Goal: Information Seeking & Learning: Understand process/instructions

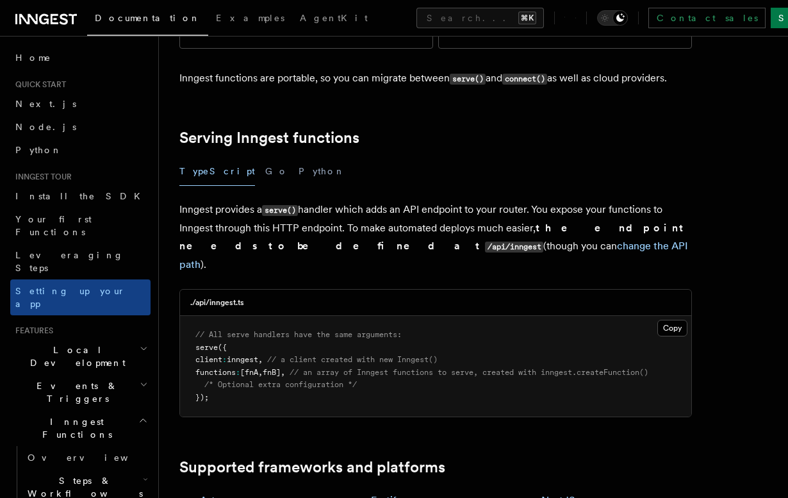
scroll to position [330, 0]
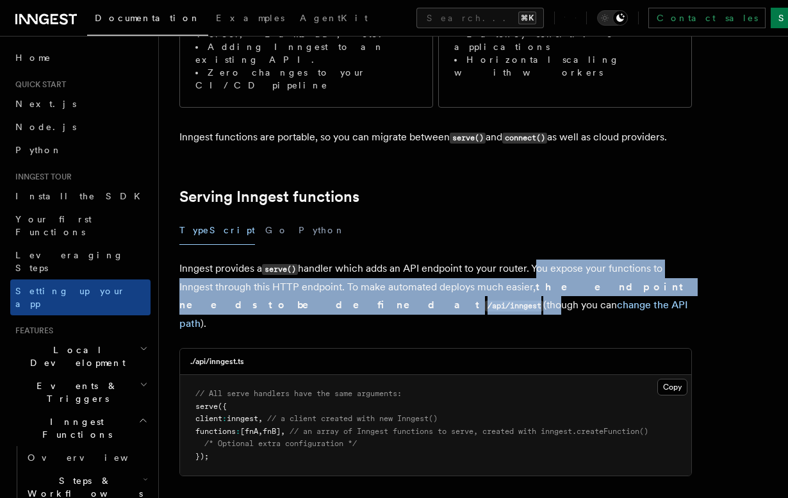
drag, startPoint x: 535, startPoint y: 206, endPoint x: 263, endPoint y: 249, distance: 274.8
click at [263, 234] on p "Inngest provides a serve() handler which adds an API endpoint to your router. Y…" at bounding box center [435, 295] width 512 height 73
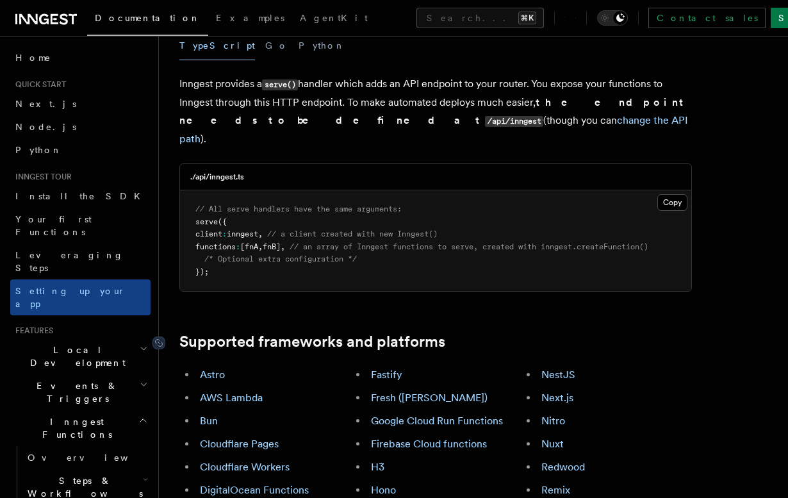
scroll to position [608, 0]
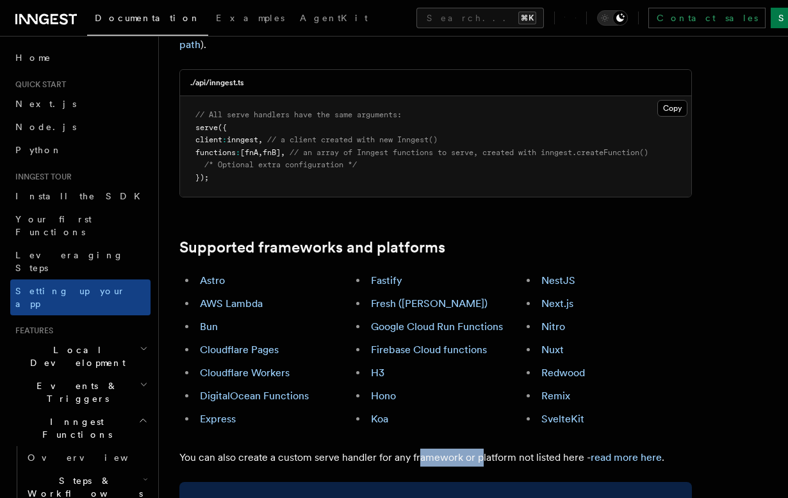
drag, startPoint x: 419, startPoint y: 373, endPoint x: 487, endPoint y: 386, distance: 69.1
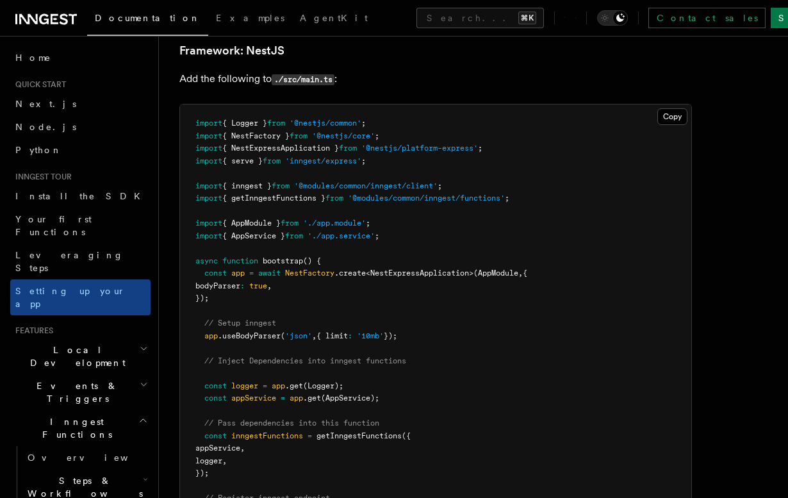
scroll to position [7188, 0]
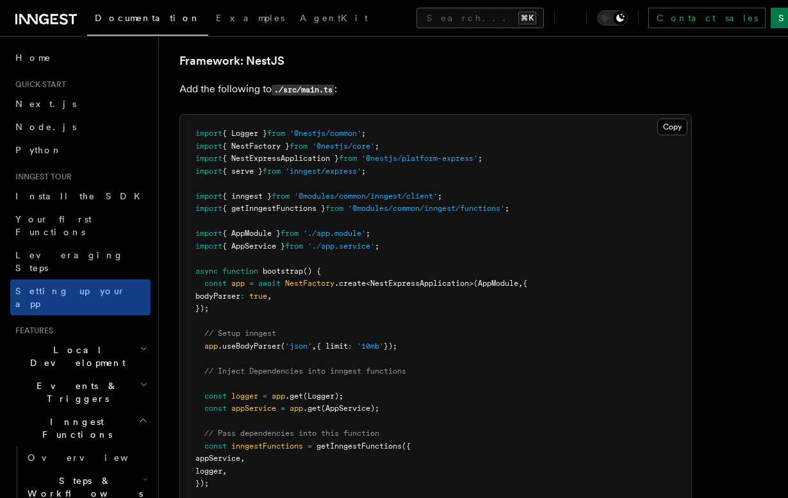
click at [260, 192] on span "{ inngest }" at bounding box center [246, 196] width 49 height 9
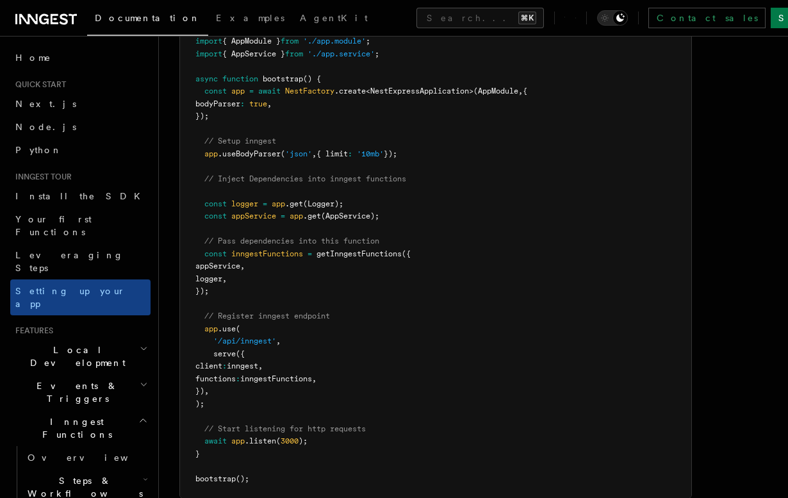
scroll to position [7365, 0]
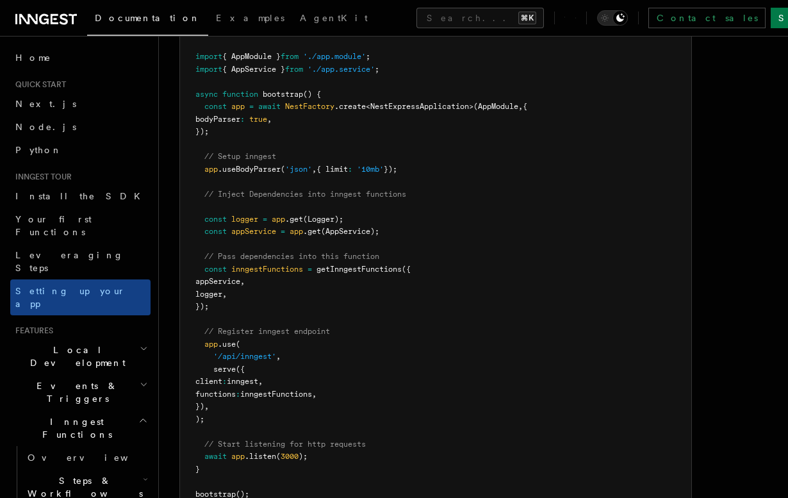
click at [227, 234] on pre "import { Logger } from '@nestjs/common' ; import { NestFactory } from '@nestjs/…" at bounding box center [435, 225] width 511 height 575
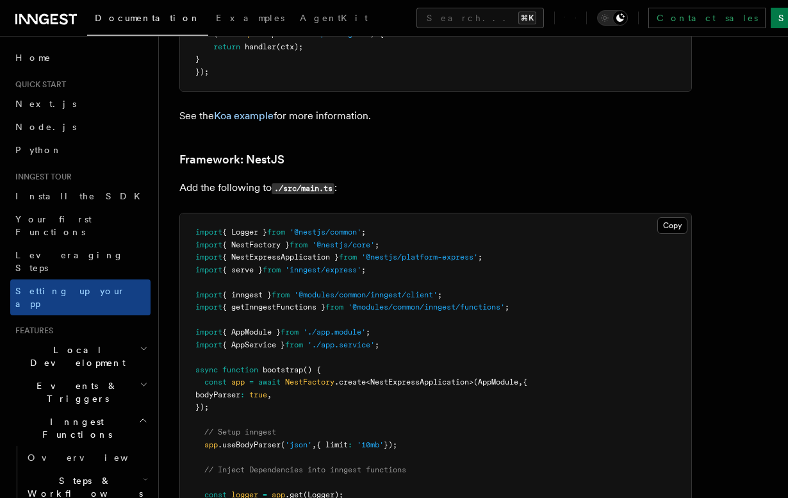
scroll to position [7231, 0]
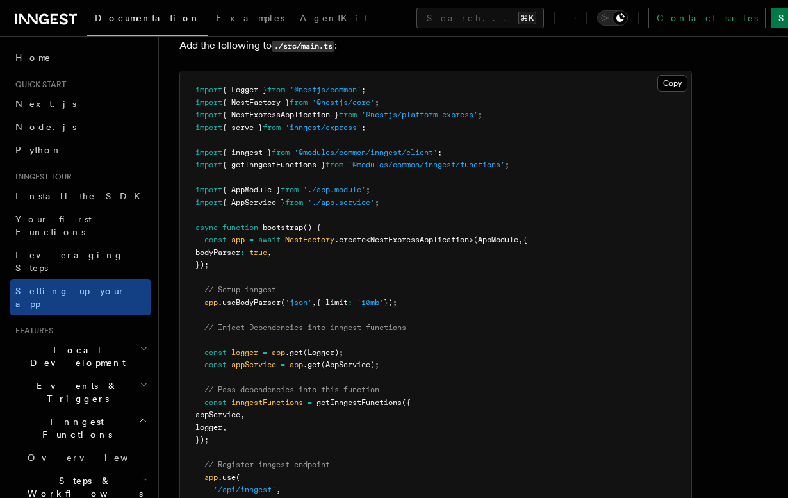
click at [256, 148] on span "{ inngest }" at bounding box center [246, 152] width 49 height 9
copy span "inngest"
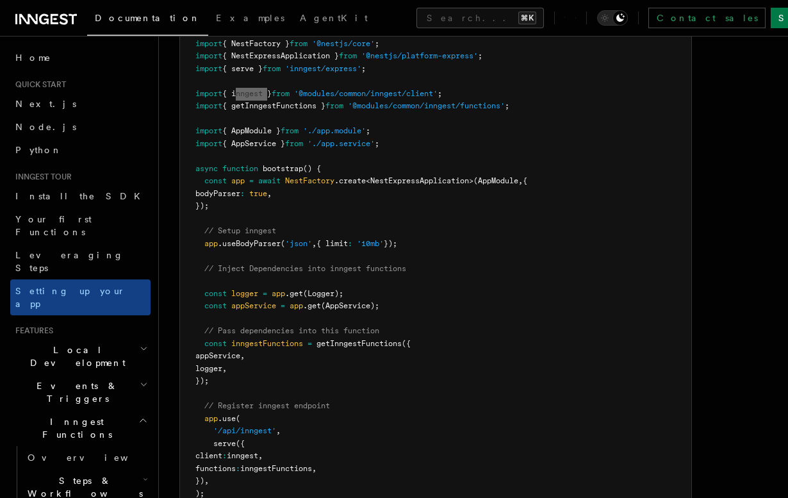
scroll to position [7300, 0]
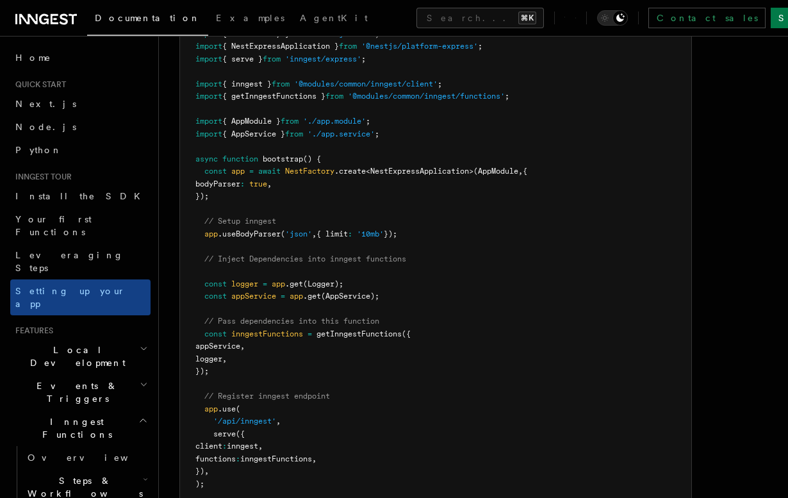
click at [272, 234] on span "inngestFunctions" at bounding box center [267, 333] width 72 height 9
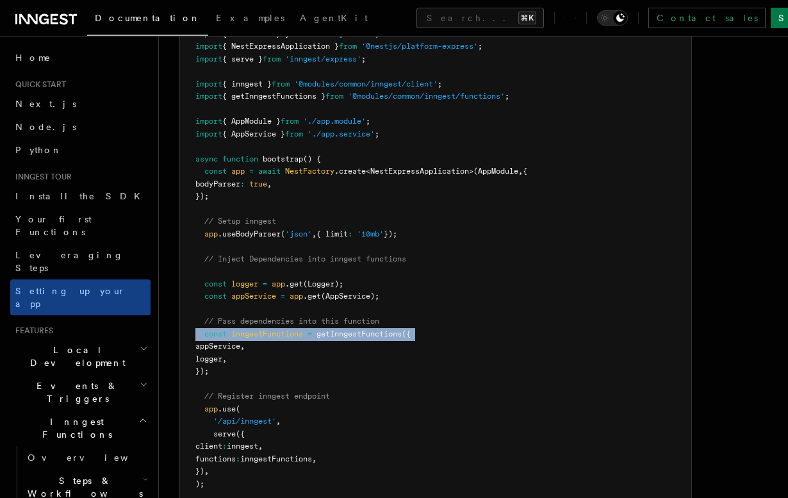
click at [272, 234] on span "inngestFunctions" at bounding box center [267, 333] width 72 height 9
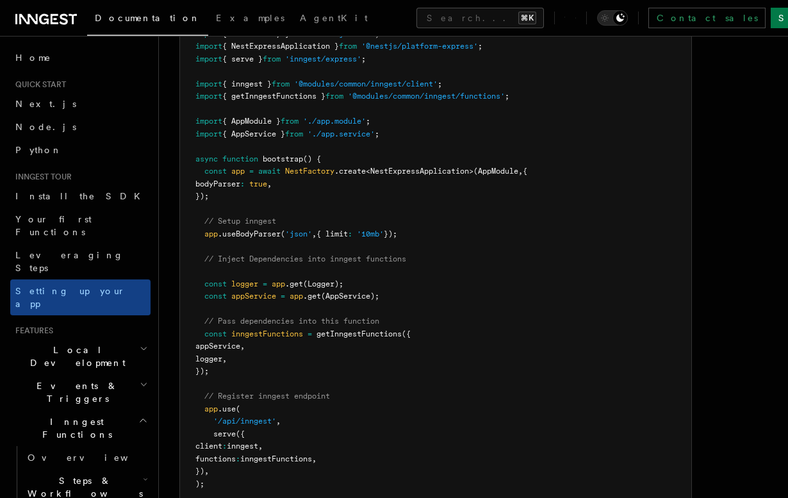
click at [238, 234] on pre "import { Logger } from '@nestjs/common' ; import { NestFactory } from '@nestjs/…" at bounding box center [435, 290] width 511 height 575
click at [238, 234] on span "appService" at bounding box center [217, 345] width 45 height 9
copy span "appService"
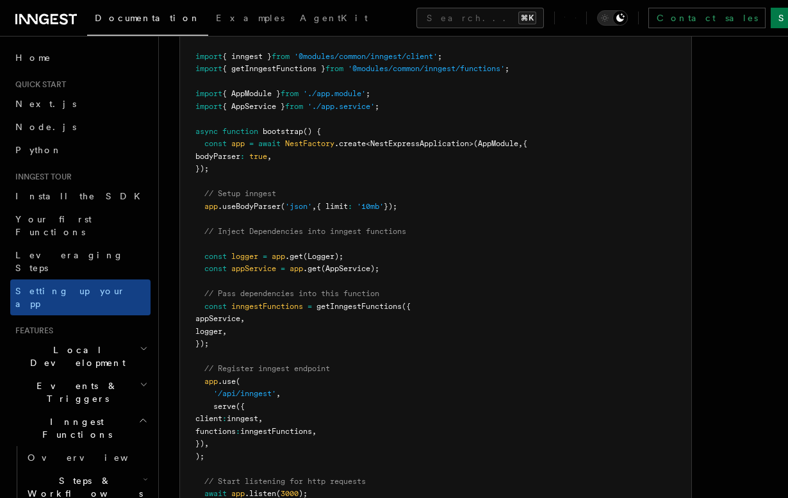
scroll to position [7345, 0]
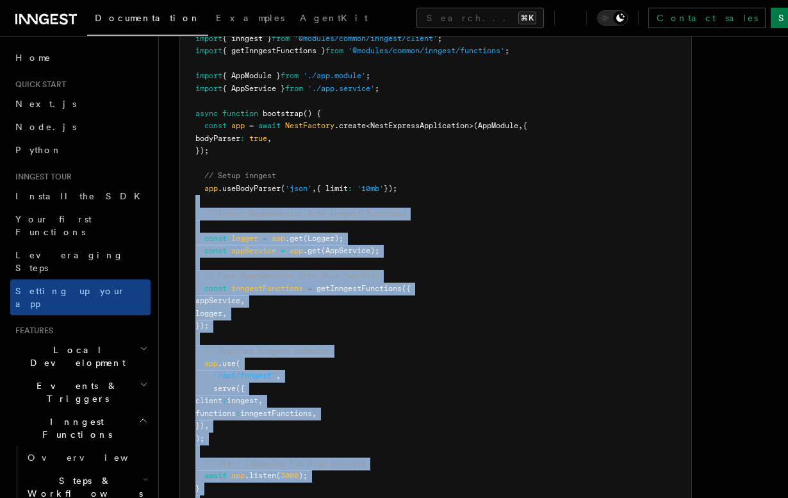
drag, startPoint x: 250, startPoint y: 476, endPoint x: 218, endPoint y: 157, distance: 320.6
click at [218, 157] on pre "import { Logger } from '@nestjs/common' ; import { NestFactory } from '@nestjs/…" at bounding box center [435, 244] width 511 height 575
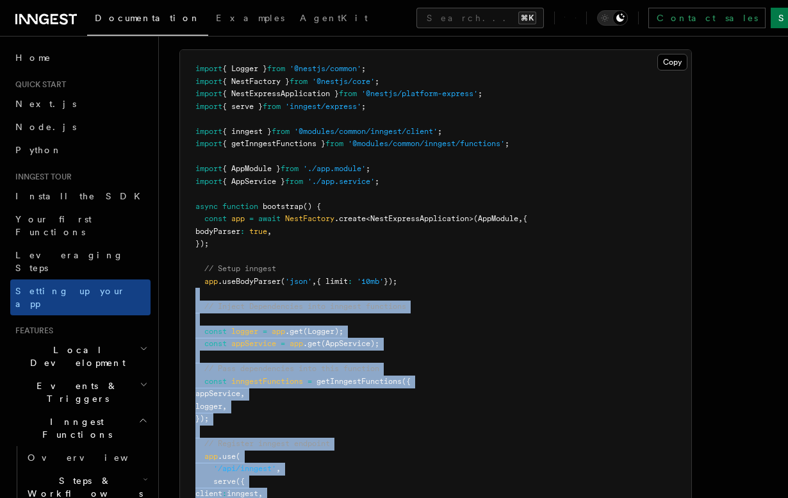
scroll to position [7174, 0]
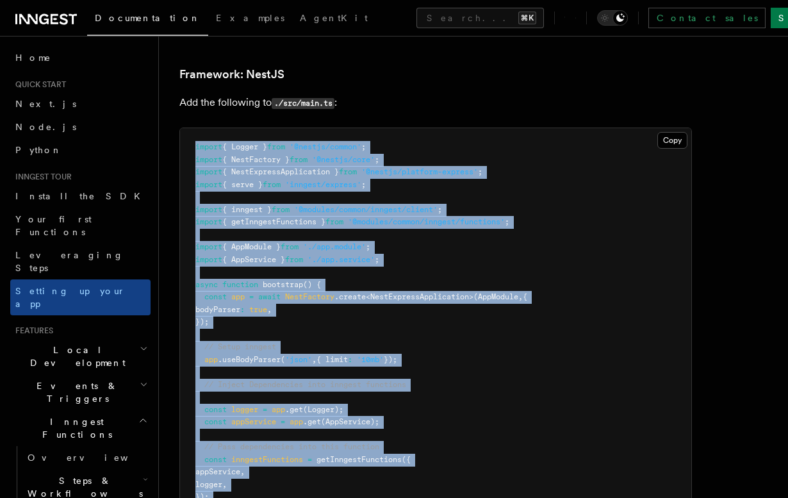
click at [195, 142] on span "import" at bounding box center [208, 146] width 27 height 9
click at [267, 177] on pre "import { Logger } from '@nestjs/common' ; import { NestFactory } from '@nestjs/…" at bounding box center [435, 415] width 511 height 575
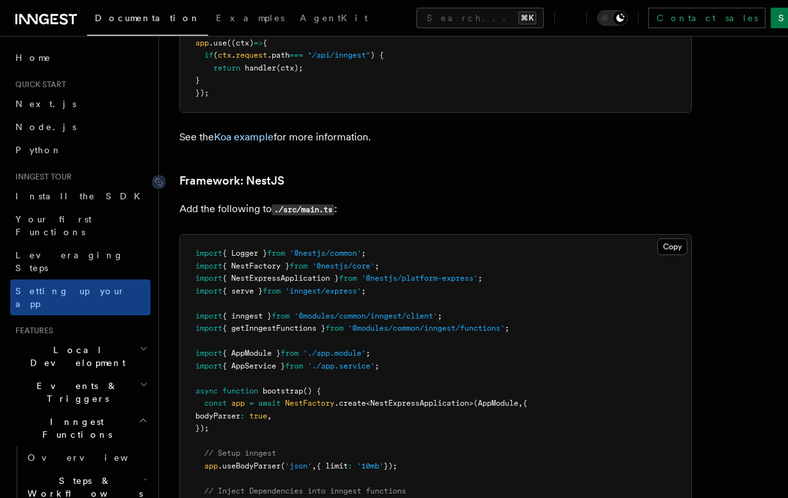
click at [243, 172] on link "Framework: NestJS" at bounding box center [231, 181] width 105 height 18
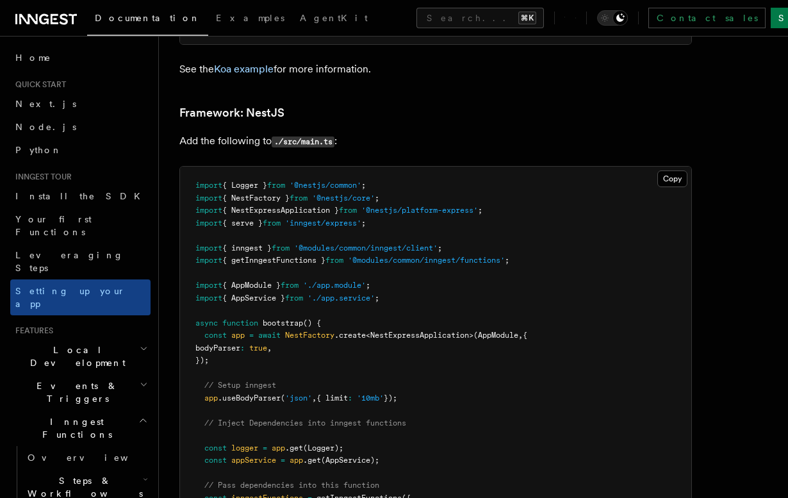
scroll to position [7138, 0]
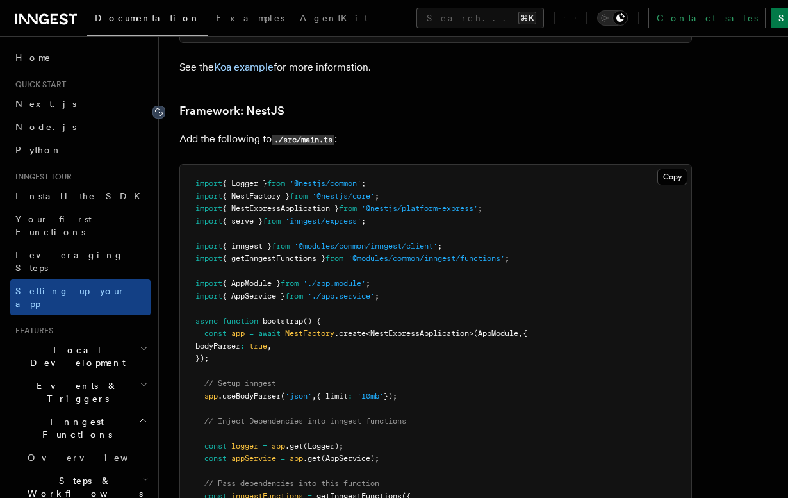
click at [161, 109] on icon at bounding box center [158, 112] width 7 height 7
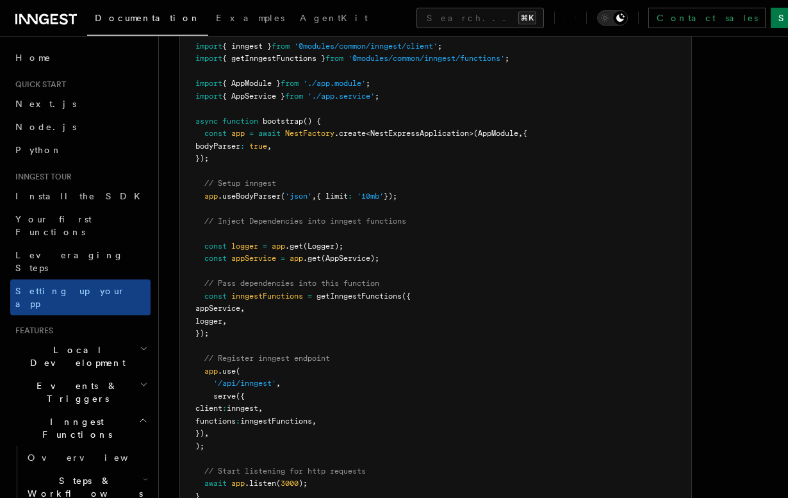
scroll to position [7355, 0]
